Goal: Find specific page/section: Find specific page/section

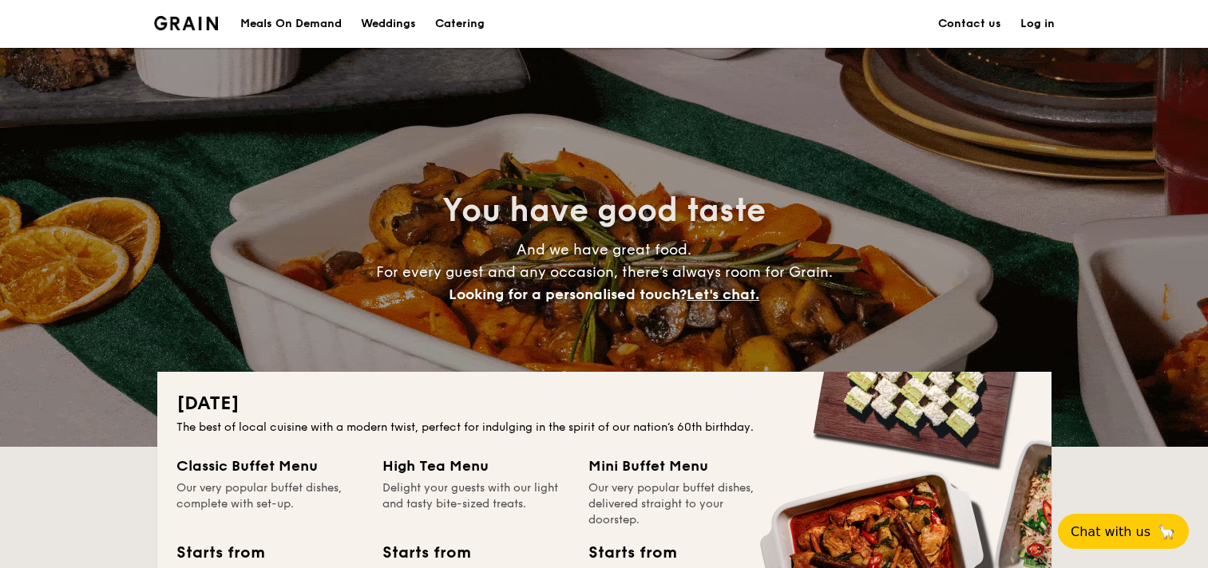
click at [967, 25] on link "Contact us" at bounding box center [969, 24] width 63 height 48
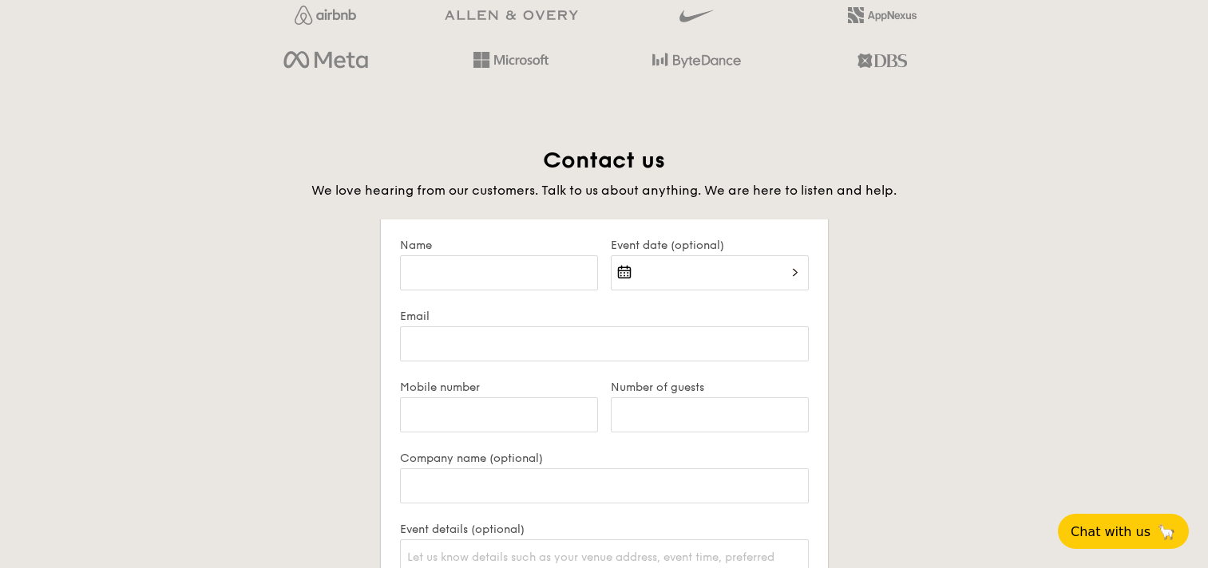
scroll to position [3592, 0]
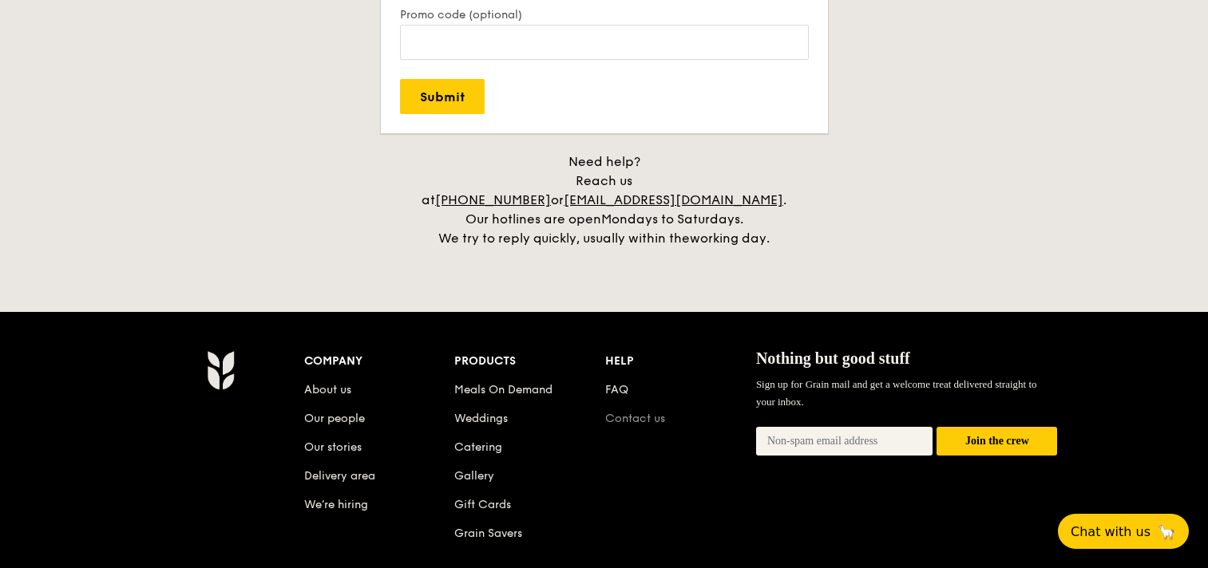
click at [645, 412] on link "Contact us" at bounding box center [635, 419] width 60 height 14
click at [616, 383] on link "FAQ" at bounding box center [616, 390] width 23 height 14
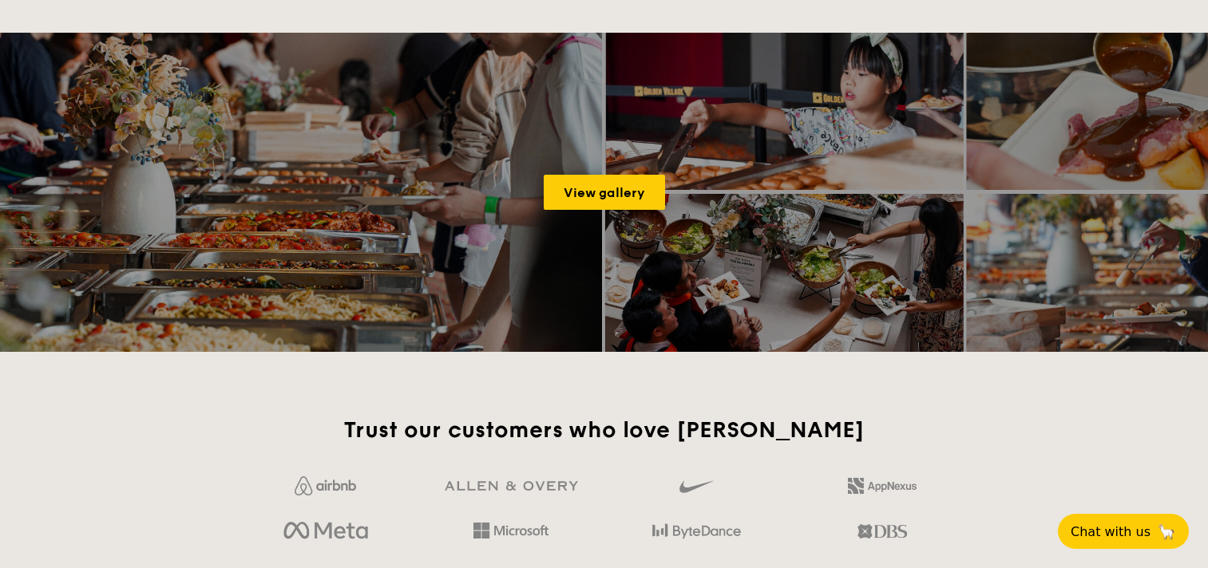
scroll to position [3678, 0]
